Goal: Find specific page/section: Find specific page/section

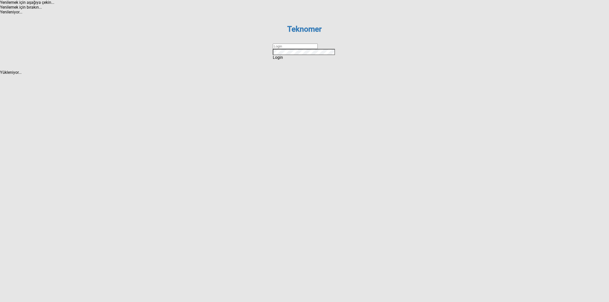
click at [283, 49] on dx-text-box at bounding box center [304, 46] width 63 height 5
click at [288, 49] on input "text" at bounding box center [295, 46] width 45 height 5
type input "DİZEM"
click at [300, 60] on div "Login" at bounding box center [304, 57] width 63 height 5
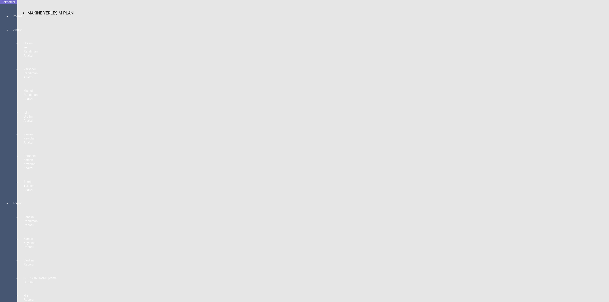
click at [10, 21] on div at bounding box center [13, 21] width 7 height 0
click at [40, 11] on span "MAKİNE YERLEŞİM PLANI" at bounding box center [50, 13] width 47 height 5
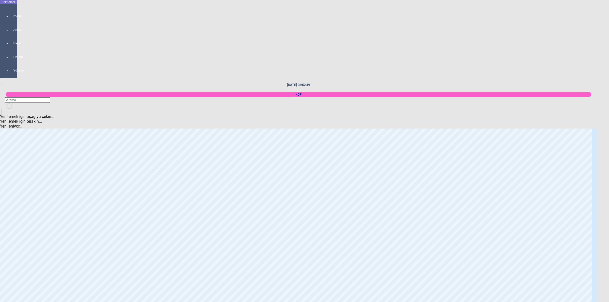
scroll to position [603, 0]
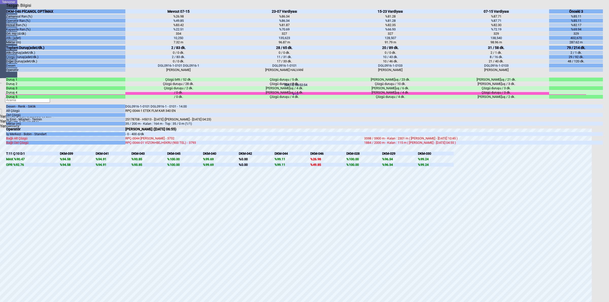
click at [609, 181] on body "Teknomer İzleme Analiz Rapor Sistem Yönetim [DATE] 08:52:54 KDF Yenilemek için …" at bounding box center [304, 151] width 609 height 302
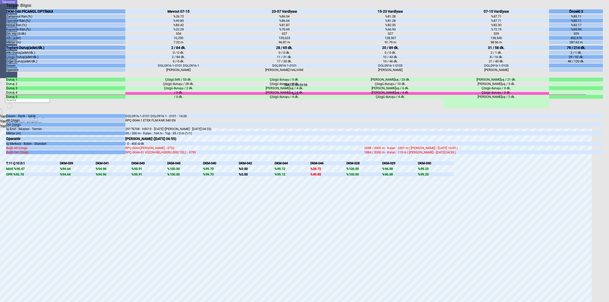
click at [609, 155] on body "Teknomer İzleme Analiz Rapor Sistem Yönetim [DATE] 08:53:58 KDF Yenilemek için …" at bounding box center [304, 151] width 609 height 302
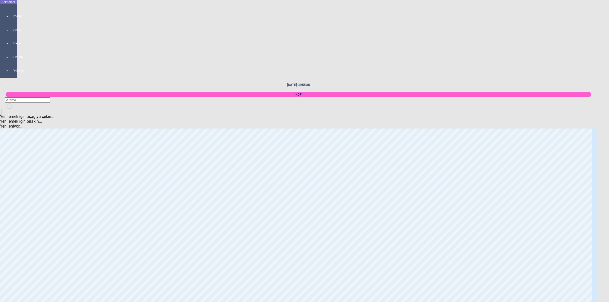
scroll to position [730, 0]
click at [576, 137] on body "Teknomer İzleme Analiz Rapor Sistem Yönetim [DATE] 08:55:41 KDF Yenilemek için …" at bounding box center [304, 151] width 609 height 302
click at [609, 196] on body "Teknomer İzleme Analiz Rapor Sistem Yönetim [DATE] 08:55:45 KDF Yenilemek için …" at bounding box center [304, 151] width 609 height 302
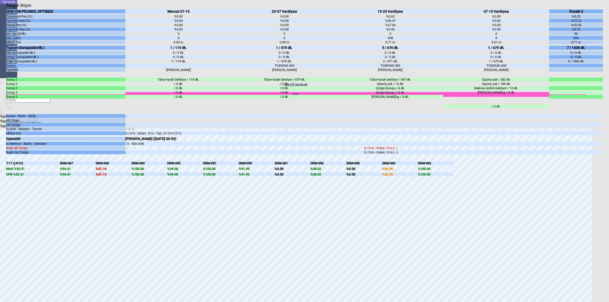
click at [608, 146] on body "Teknomer İzleme Analiz Rapor Sistem Yönetim [DATE] 08:58:08 KDF Yenilemek için …" at bounding box center [304, 151] width 609 height 302
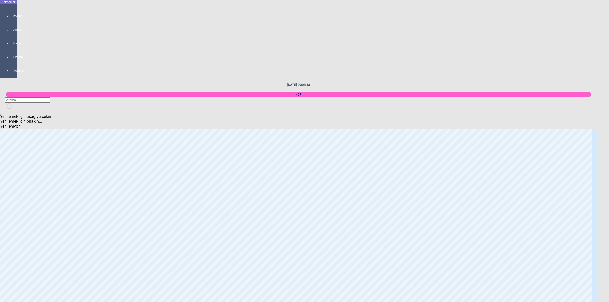
scroll to position [920, 0]
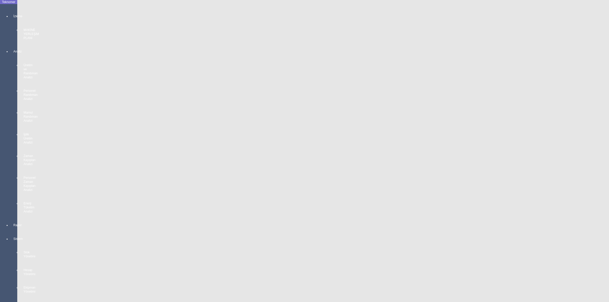
click at [13, 42] on div at bounding box center [13, 42] width 7 height 0
click at [35, 11] on span "MAKİNE YERLEŞİM PLANI" at bounding box center [50, 13] width 47 height 5
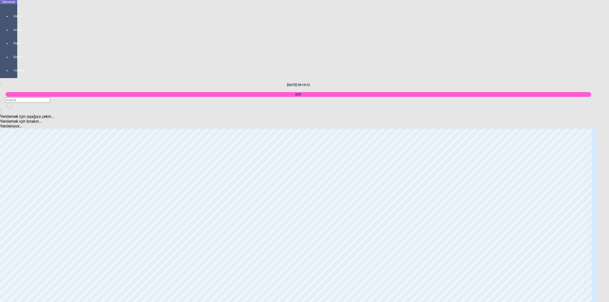
scroll to position [952, 0]
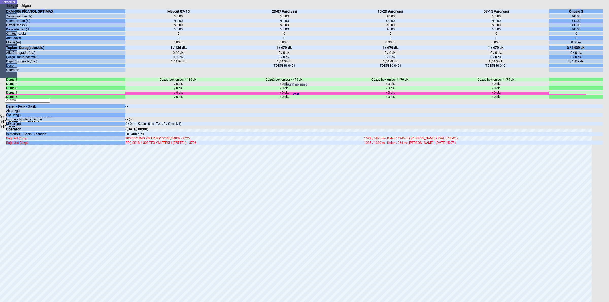
click at [609, 189] on body "Teknomer İzleme Analiz Rapor Sistem Yönetim [DATE] 09:15:17 KDF Yenilemek için …" at bounding box center [304, 151] width 609 height 302
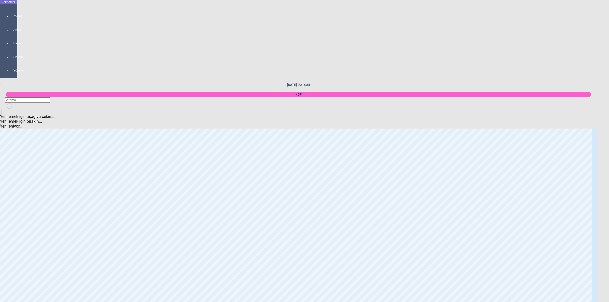
scroll to position [412, 0]
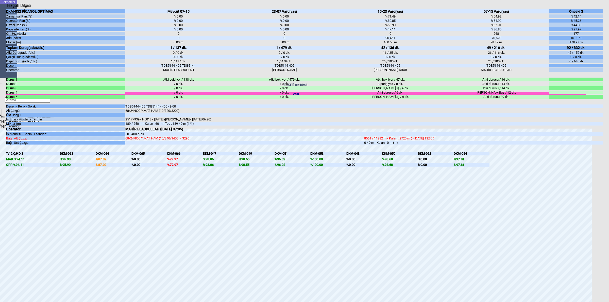
click at [609, 155] on body "Teknomer İzleme Analiz Rapor Sistem Yönetim [DATE] 09:16:43 KDF Yenilemek için …" at bounding box center [304, 151] width 609 height 302
